Goal: Check status: Check status

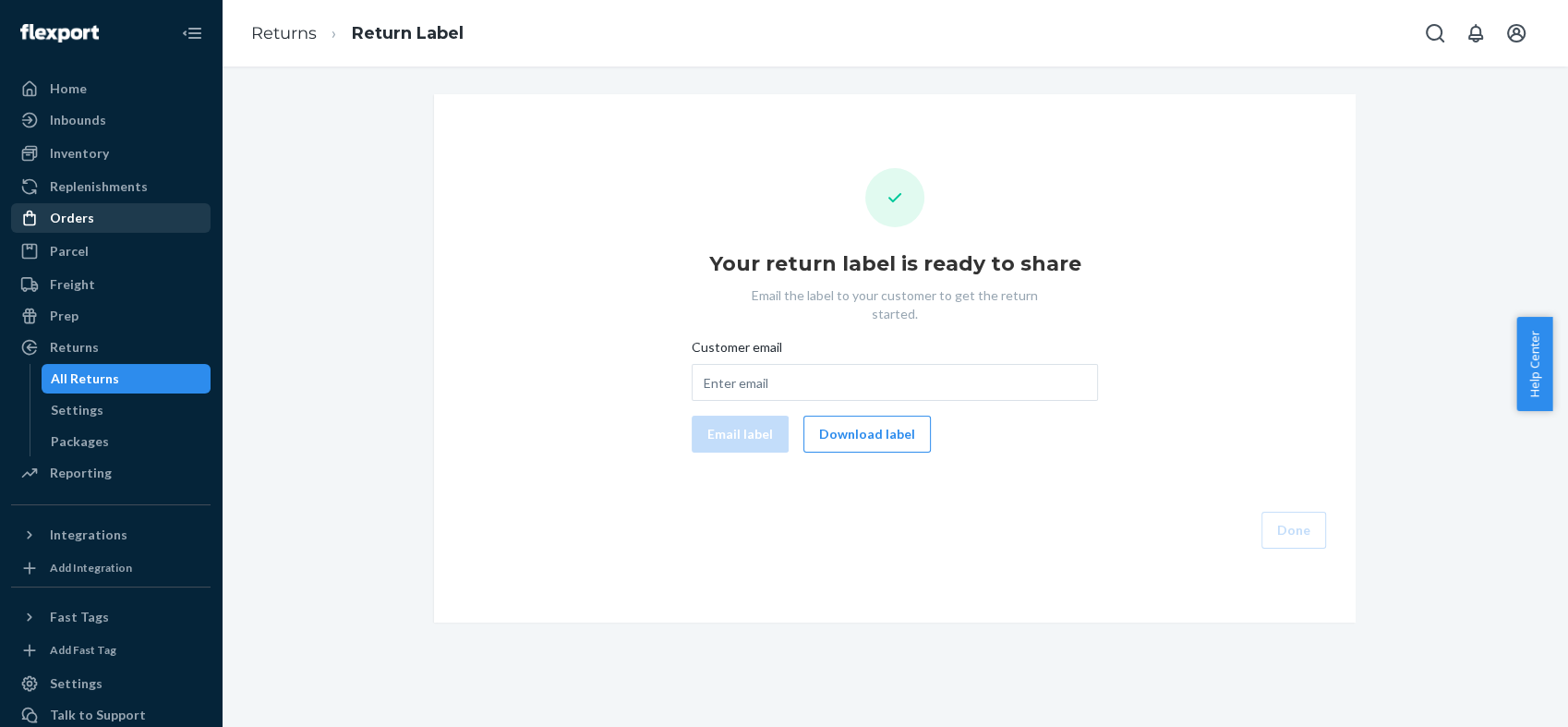
click at [82, 226] on div "Orders" at bounding box center [72, 218] width 45 height 19
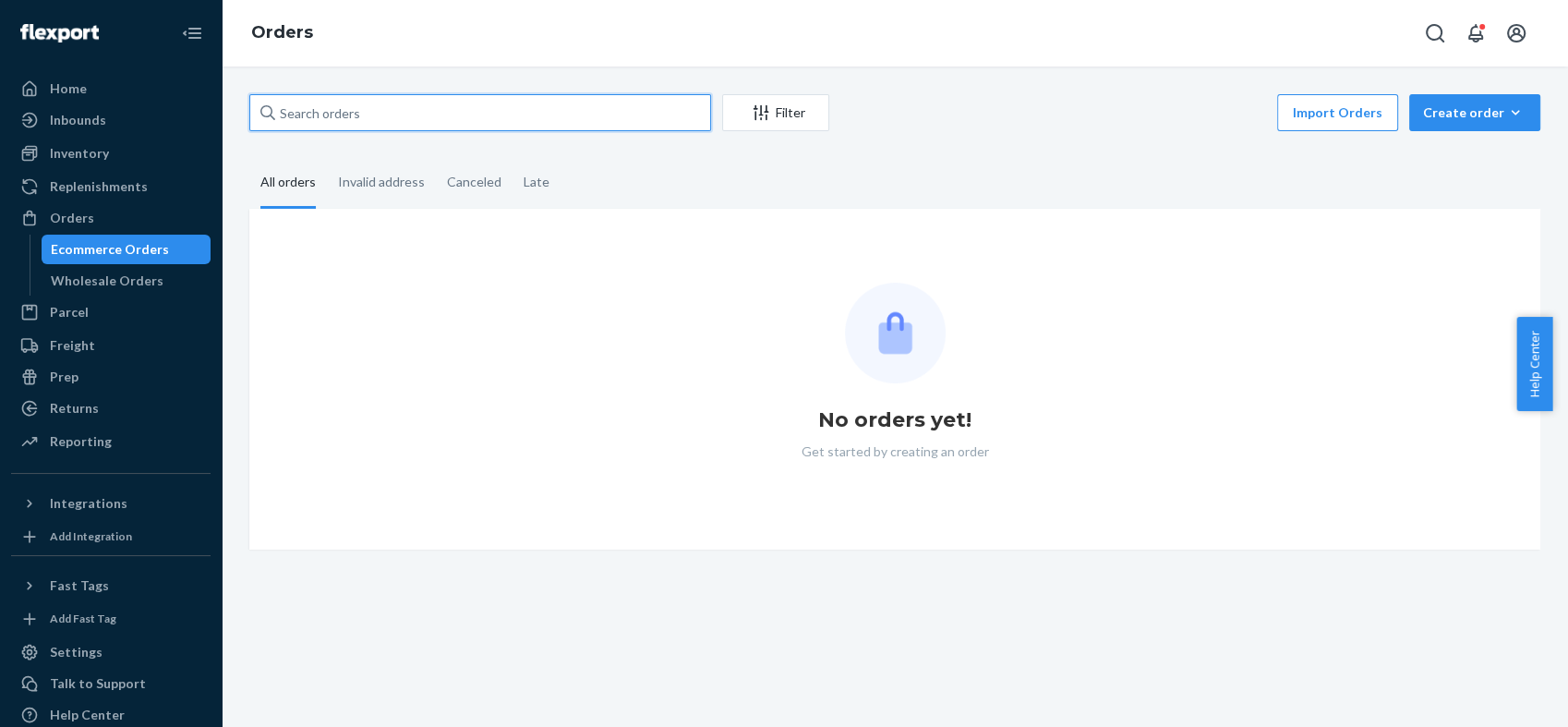
click at [354, 118] on input "text" at bounding box center [481, 112] width 462 height 37
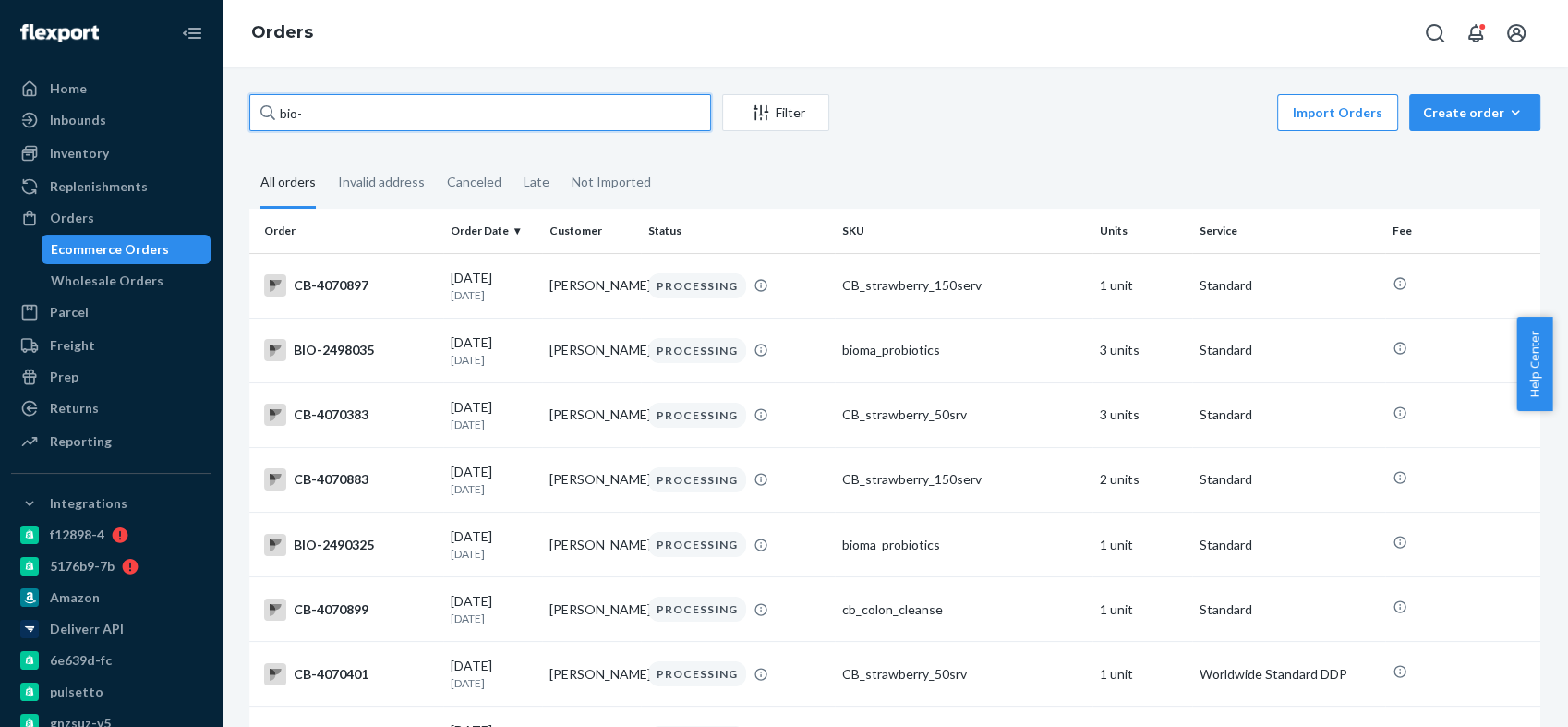
paste input "2327089"
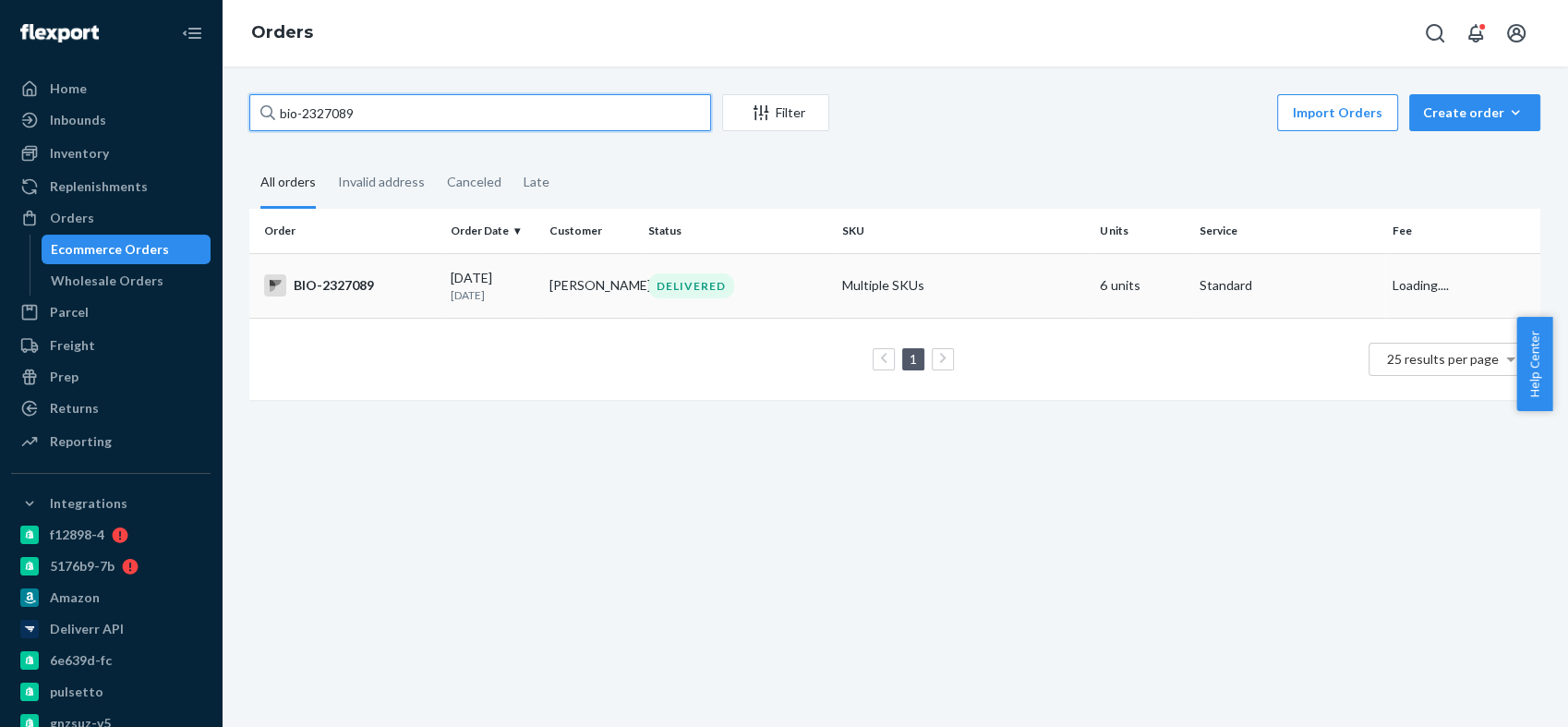
type input "bio-2327089"
click at [338, 292] on div "BIO-2327089" at bounding box center [350, 285] width 172 height 22
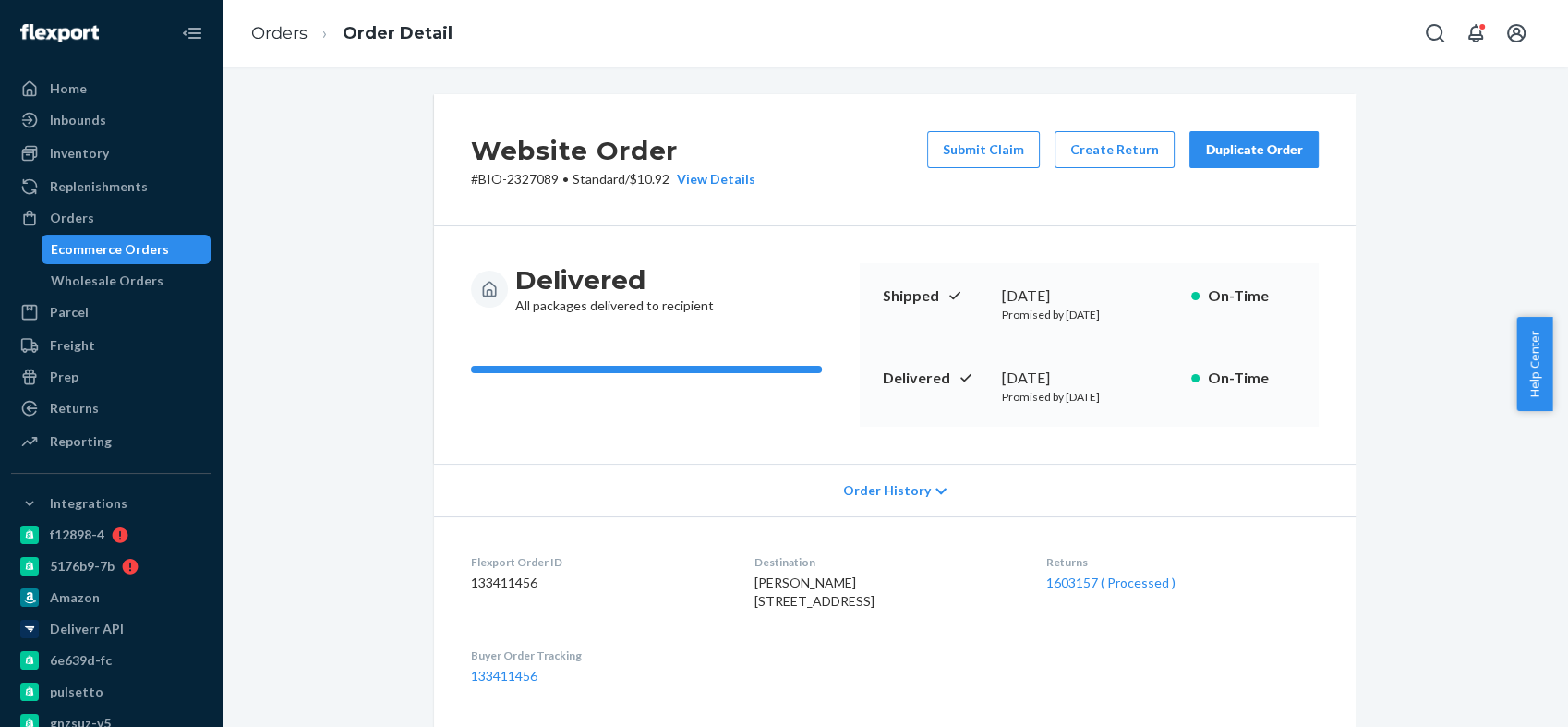
scroll to position [205, 0]
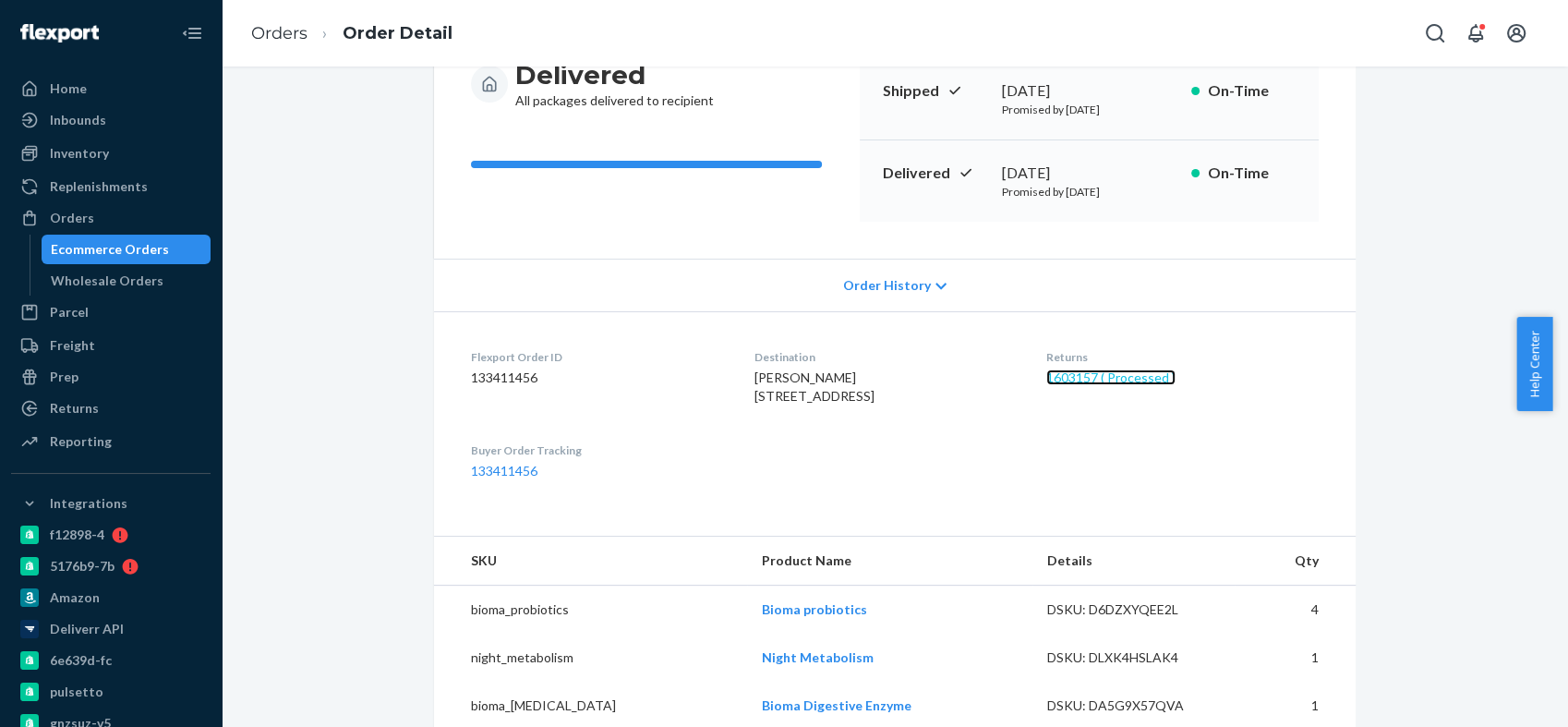
click at [1074, 369] on link "1603157 ( Processed )" at bounding box center [1111, 377] width 129 height 16
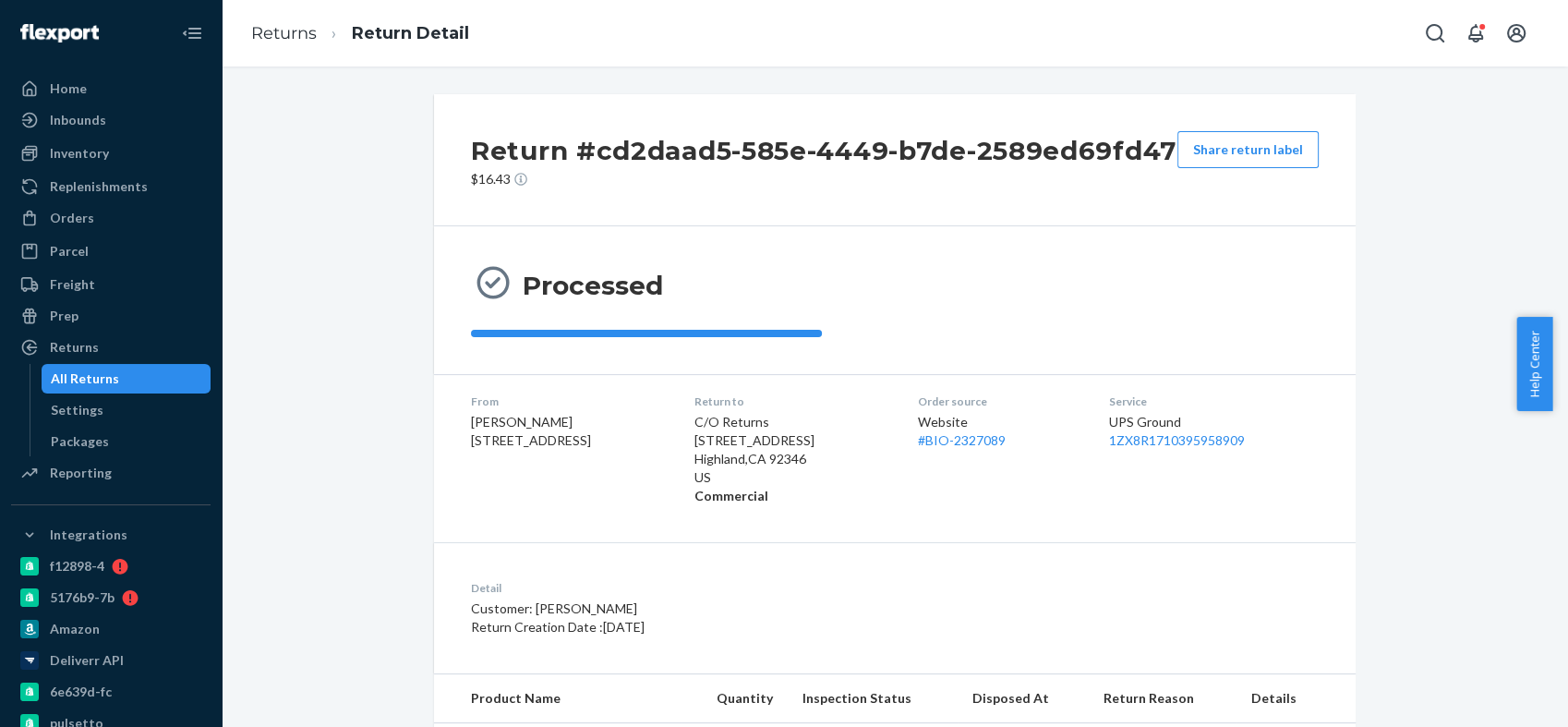
scroll to position [242, 0]
